Goal: Complete application form

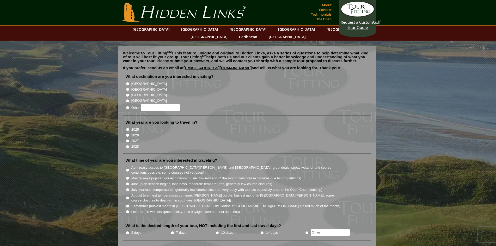
click at [127, 82] on input "[GEOGRAPHIC_DATA]" at bounding box center [127, 83] width 3 height 3
radio input "true"
click at [128, 134] on input "2026" at bounding box center [127, 135] width 3 height 3
radio input "true"
click at [128, 139] on input "2027" at bounding box center [127, 140] width 3 height 3
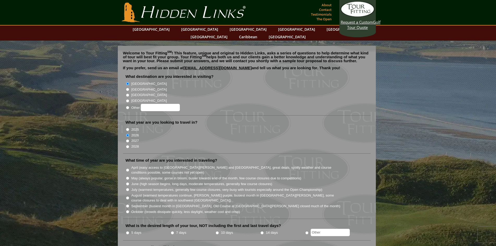
radio input "true"
click at [128, 134] on input "2026" at bounding box center [127, 135] width 3 height 3
radio input "true"
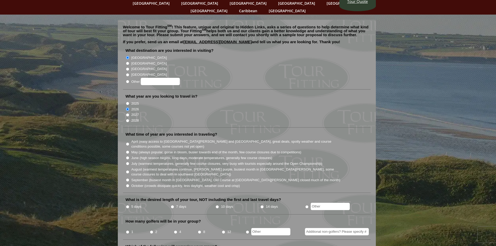
scroll to position [52, 0]
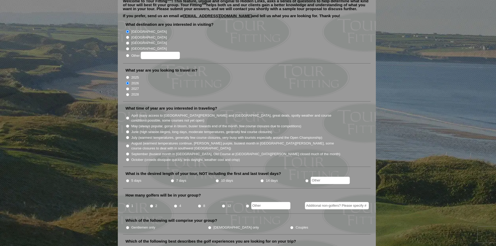
click at [129, 144] on input "August (warmest temperatures continue, [PERSON_NAME] purple, busiest month in […" at bounding box center [127, 145] width 3 height 3
radio input "true"
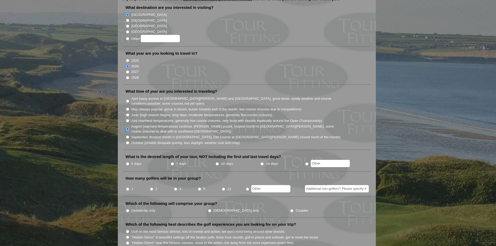
scroll to position [78, 0]
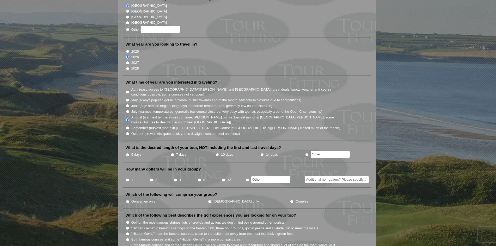
click at [171, 153] on input "7 days" at bounding box center [172, 154] width 3 height 3
radio input "true"
click at [176, 178] on input "4" at bounding box center [175, 179] width 3 height 3
radio input "true"
click at [144, 199] on label "Gentlemen only" at bounding box center [143, 201] width 24 height 5
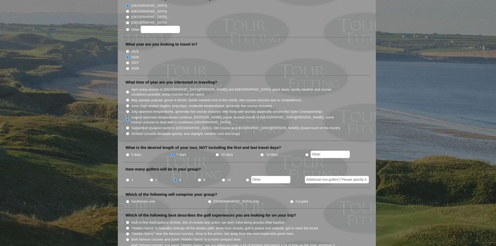
click at [129, 200] on input "Gentlemen only" at bounding box center [127, 201] width 3 height 3
radio input "true"
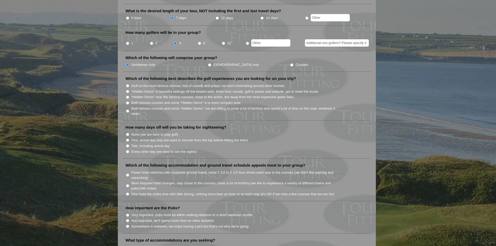
scroll to position [156, 0]
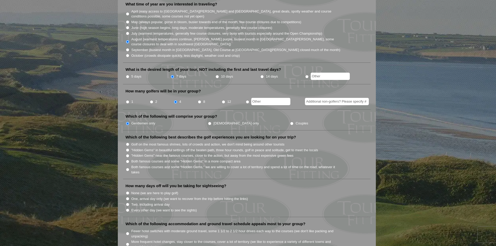
click at [178, 159] on label "Both famous courses and some "Hidden Gems" in a more compact area" at bounding box center [185, 161] width 109 height 5
click at [129, 160] on input "Both famous courses and some "Hidden Gems" in a more compact area" at bounding box center [127, 161] width 3 height 3
radio input "true"
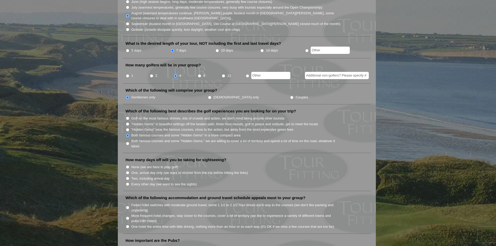
click at [154, 165] on label "None (we are here to play golf)" at bounding box center [154, 167] width 47 height 5
click at [129, 165] on input "None (we are here to play golf)" at bounding box center [127, 166] width 3 height 3
radio input "true"
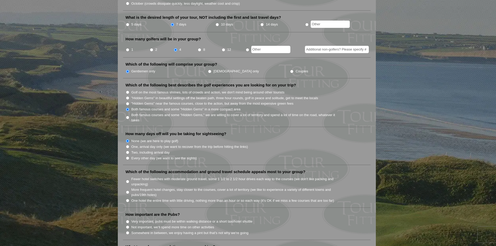
scroll to position [234, 0]
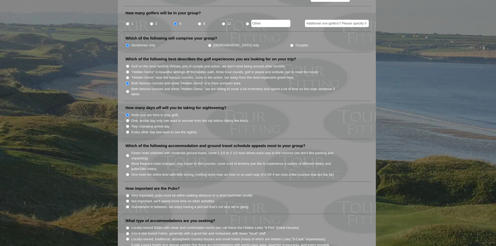
click at [238, 151] on label "Fewer hotel switches with moderate ground travel, some 1 1/2 to 2 1/2 hour driv…" at bounding box center [235, 156] width 209 height 10
click at [129, 154] on input "Fewer hotel switches with moderate ground travel, some 1 1/2 to 2 1/2 hour driv…" at bounding box center [127, 155] width 3 height 3
radio input "true"
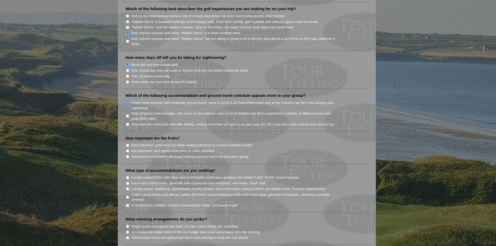
scroll to position [287, 0]
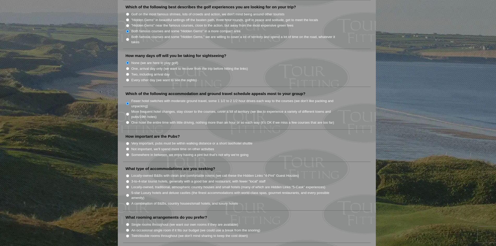
click at [164, 152] on label "Somewhere in between, we enjoy having a pint but that's not why we're going" at bounding box center [189, 154] width 117 height 5
click at [129, 153] on input "Somewhere in between, we enjoy having a pint but that's not why we're going" at bounding box center [127, 154] width 3 height 3
radio input "true"
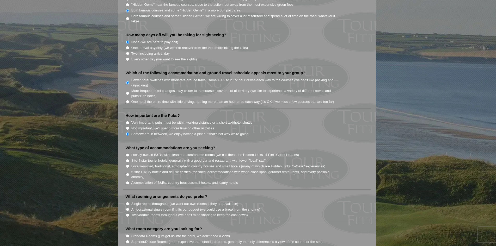
scroll to position [339, 0]
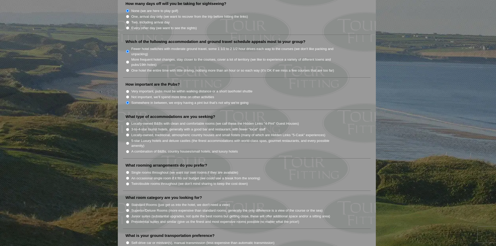
click at [220, 133] on label "Locally-owned, traditional, atmospheric country houses and small hotels (many o…" at bounding box center [228, 135] width 194 height 5
click at [129, 133] on input "Locally-owned, traditional, atmospheric country houses and small hotels (many o…" at bounding box center [127, 134] width 3 height 3
radio input "true"
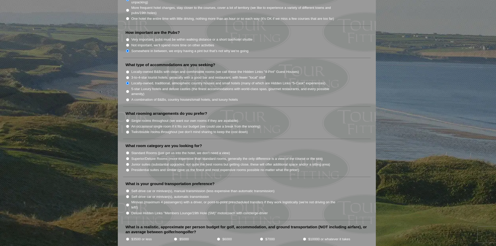
scroll to position [391, 0]
click at [182, 129] on label "Twin/double rooms throughout (we don't mind sharing to keep the cost down)" at bounding box center [189, 131] width 116 height 5
click at [129, 130] on input "Twin/double rooms throughout (we don't mind sharing to keep the cost down)" at bounding box center [127, 131] width 3 height 3
radio input "true"
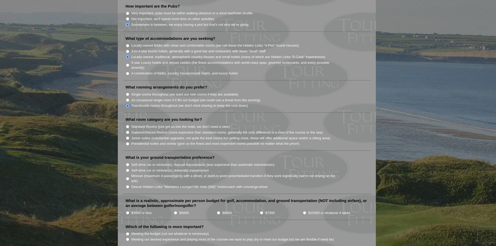
click at [198, 124] on label "Standard Rooms (just get us into the hotel, we don't need a view)" at bounding box center [180, 126] width 99 height 5
click at [129, 125] on input "Standard Rooms (just get us into the hotel, we don't need a view)" at bounding box center [127, 126] width 3 height 3
radio input "true"
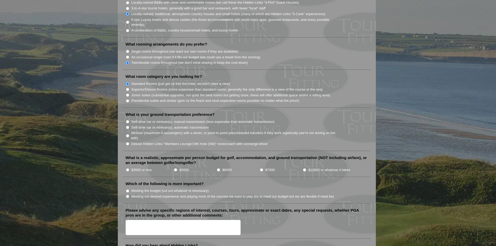
scroll to position [469, 0]
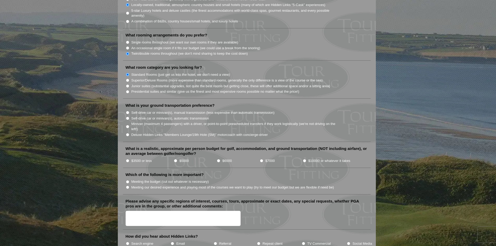
click at [184, 121] on label "Minivan (maximum 4 passengers) with a driver, or point-to-point prescheduled tr…" at bounding box center [235, 126] width 209 height 10
click at [129, 125] on input "Minivan (maximum 4 passengers) with a driver, or point-to-point prescheduled tr…" at bounding box center [127, 126] width 3 height 3
radio input "true"
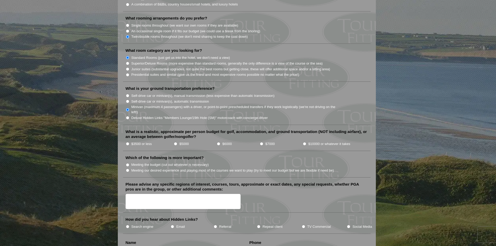
scroll to position [495, 0]
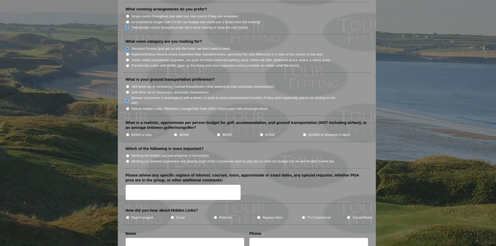
click at [178, 159] on label "Meeting our desired experience and playing most of the courses we want to play …" at bounding box center [232, 161] width 203 height 5
click at [129, 160] on input "Meeting our desired experience and playing most of the courses we want to play …" at bounding box center [127, 161] width 3 height 3
radio input "true"
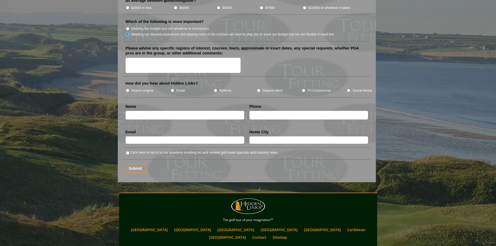
scroll to position [625, 0]
